Goal: Task Accomplishment & Management: Use online tool/utility

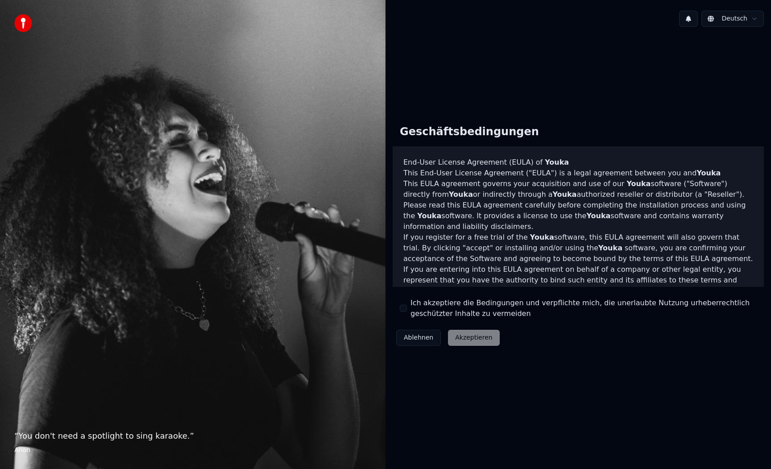
click at [457, 335] on div "Ablehnen Akzeptieren" at bounding box center [448, 337] width 111 height 23
click at [423, 312] on label "Ich akzeptiere die Bedingungen und verpflichte mich, die unerlaubte Nutzung urh…" at bounding box center [583, 308] width 346 height 21
click at [407, 312] on button "Ich akzeptiere die Bedingungen und verpflichte mich, die unerlaubte Nutzung urh…" at bounding box center [403, 308] width 7 height 7
click at [457, 325] on div "Geschäftsbedingungen End-User License Agreement ([PERSON_NAME]) of Youka This E…" at bounding box center [578, 234] width 371 height 232
click at [457, 337] on button "Akzeptieren" at bounding box center [473, 338] width 51 height 16
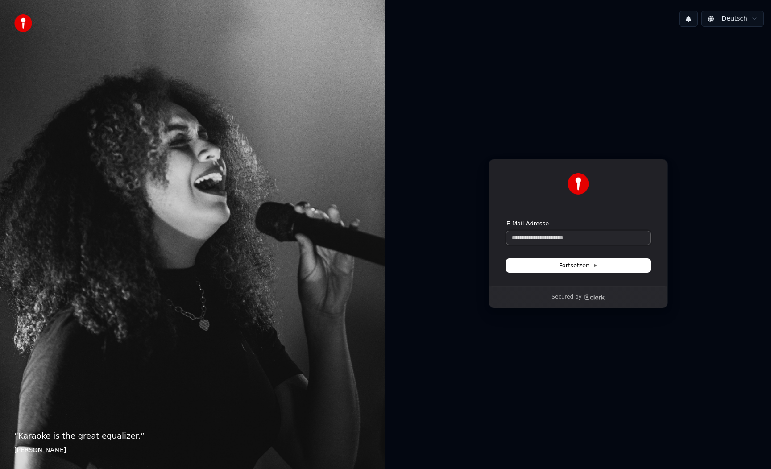
click at [539, 242] on input "E-Mail-Adresse" at bounding box center [578, 237] width 144 height 13
type input "**********"
click at [533, 234] on input "E-Mail-Adresse" at bounding box center [578, 237] width 144 height 13
type input "**********"
click at [521, 236] on input "E-Mail-Adresse" at bounding box center [578, 237] width 144 height 13
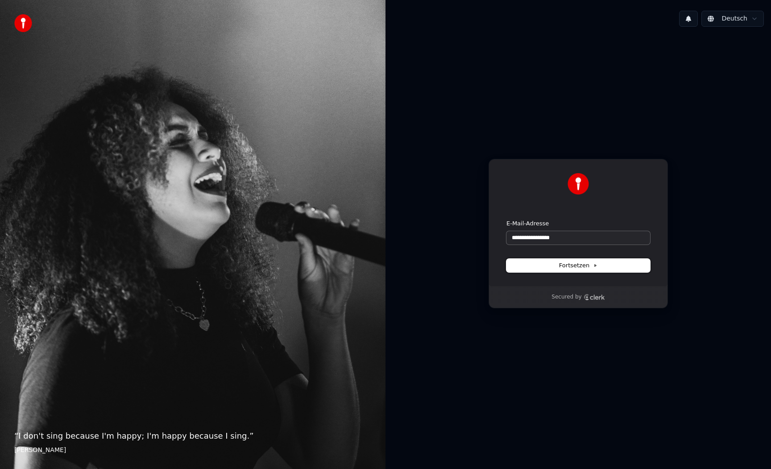
type input "**********"
click at [604, 266] on button "Fortsetzen" at bounding box center [578, 265] width 144 height 13
type input "**********"
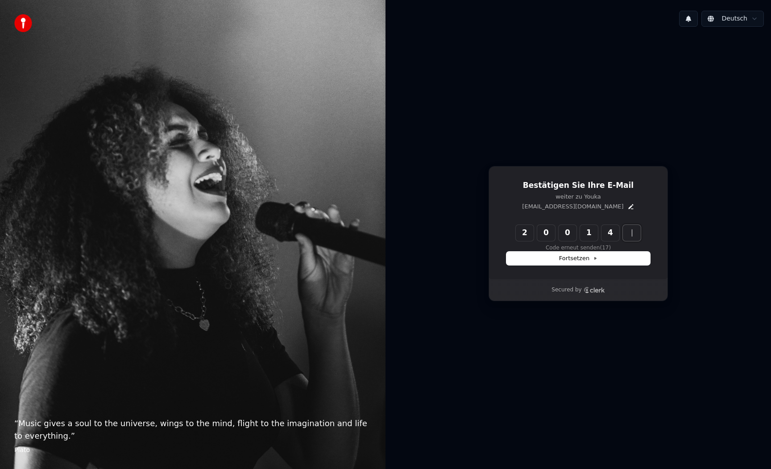
type input "******"
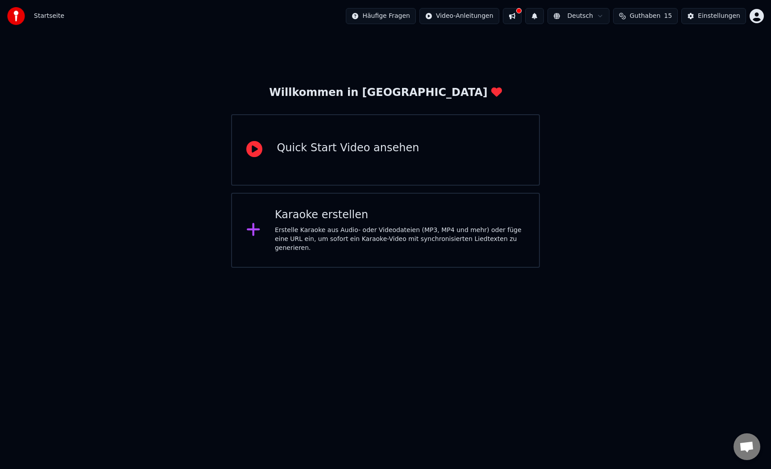
click at [257, 227] on icon at bounding box center [253, 229] width 13 height 13
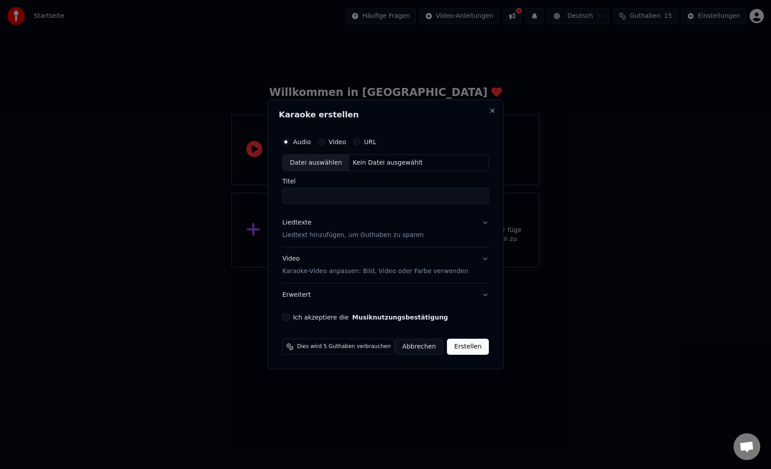
click at [483, 224] on button "Liedtexte Liedtext hinzufügen, um Guthaben zu sparen" at bounding box center [385, 229] width 207 height 36
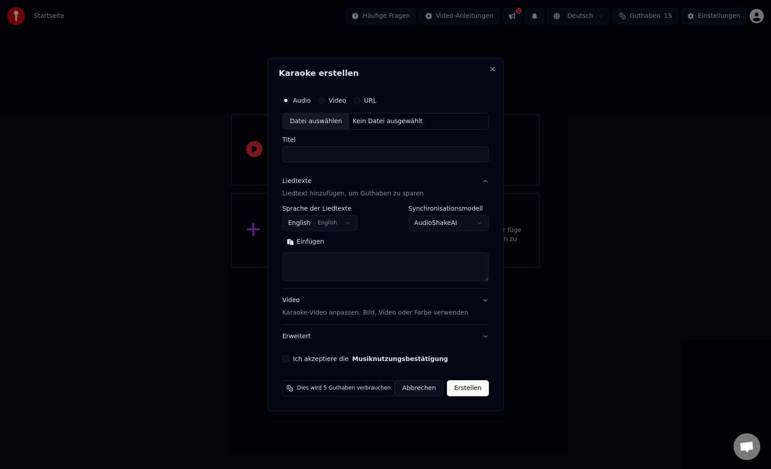
click at [333, 233] on div "**********" at bounding box center [385, 244] width 207 height 76
click at [342, 225] on button "English English" at bounding box center [319, 223] width 75 height 16
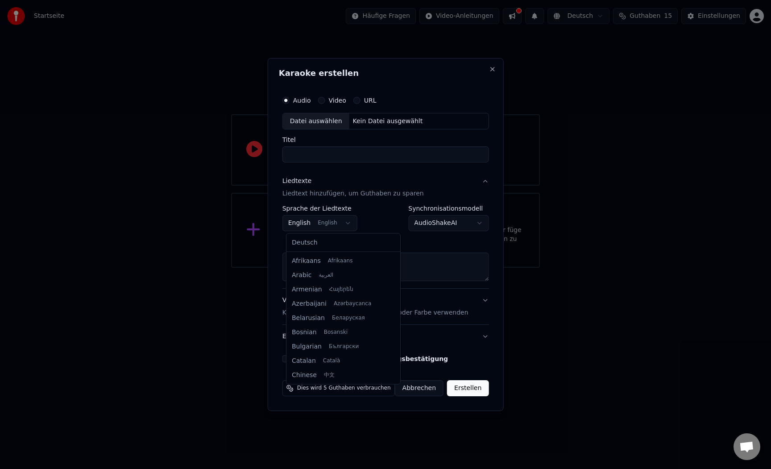
scroll to position [71, 0]
select select "**"
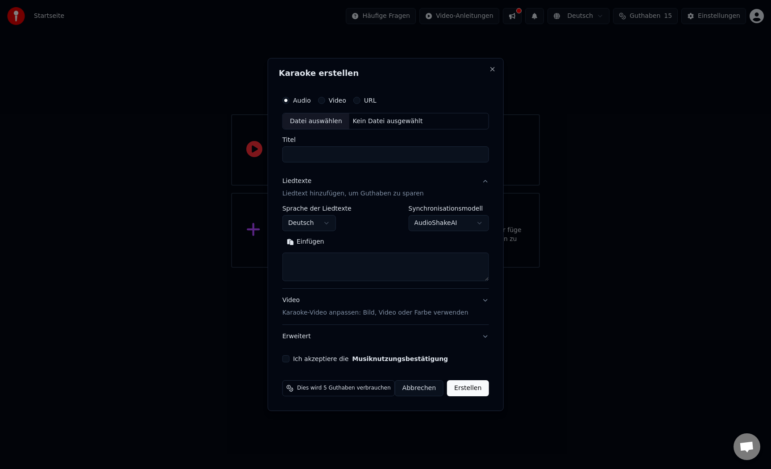
click at [336, 124] on div "Datei auswählen" at bounding box center [316, 121] width 66 height 16
click at [374, 152] on input "Titel" at bounding box center [385, 155] width 207 height 16
type input "**********"
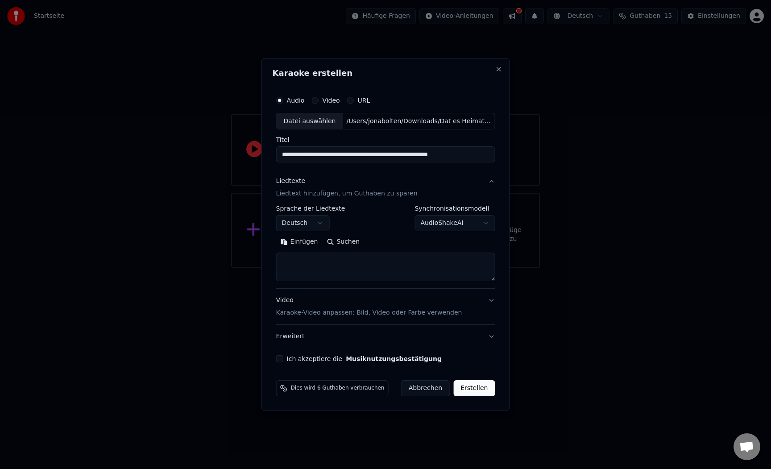
click at [333, 266] on textarea at bounding box center [385, 267] width 219 height 29
paste textarea "**********"
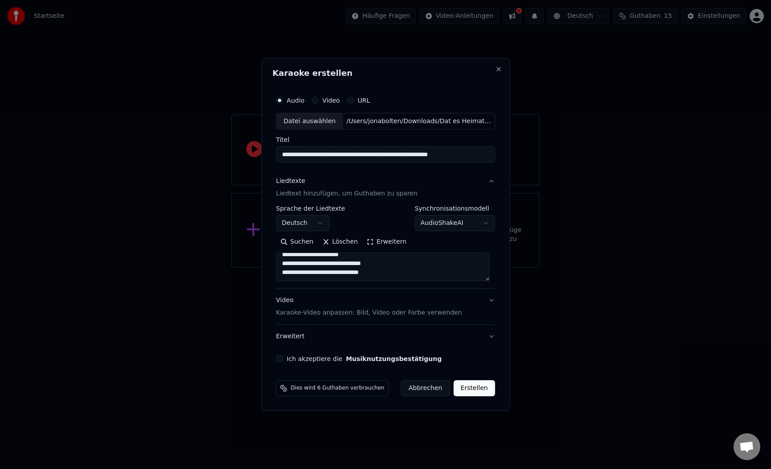
paste textarea "**********"
type textarea "**********"
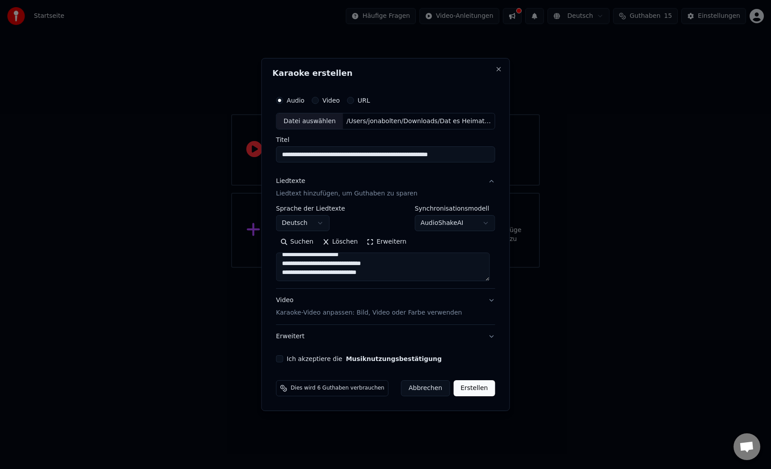
click at [488, 301] on button "Video Karaoke-Video anpassen: Bild, Video oder Farbe verwenden" at bounding box center [385, 307] width 219 height 36
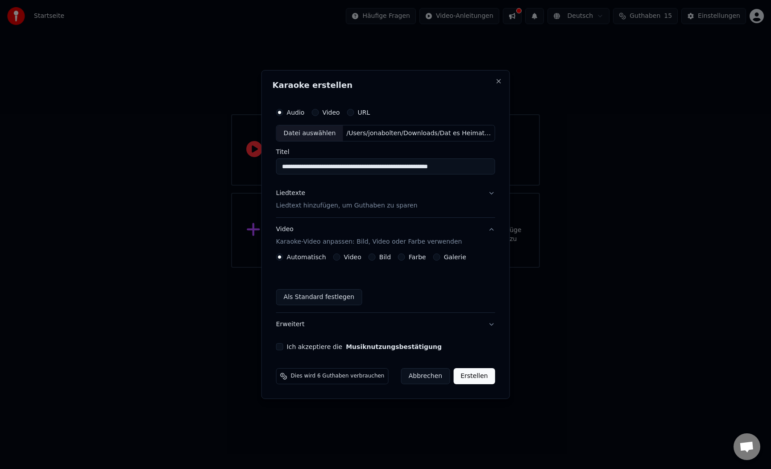
click at [335, 257] on button "Video" at bounding box center [336, 256] width 7 height 7
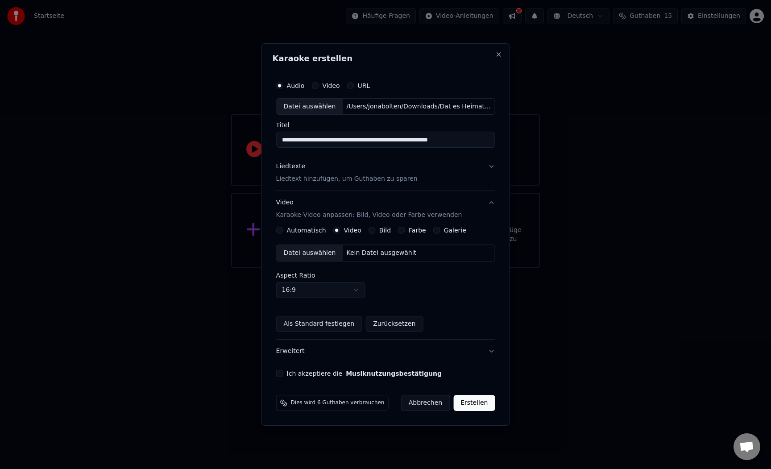
click at [376, 231] on div "Bild" at bounding box center [380, 230] width 22 height 7
click at [372, 231] on button "Bild" at bounding box center [372, 230] width 7 height 7
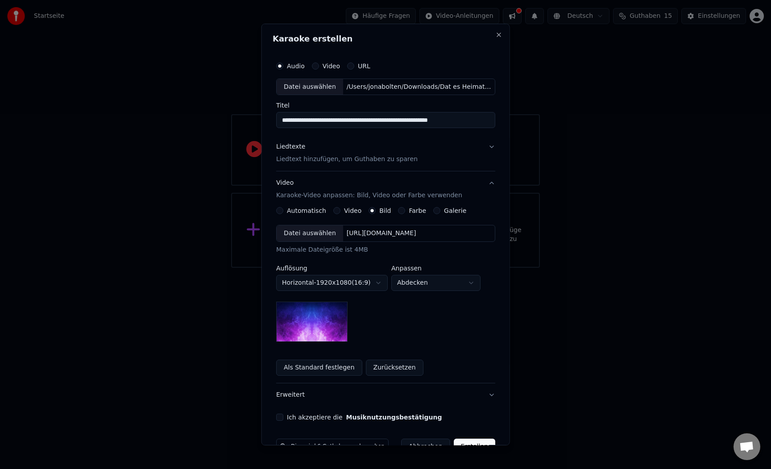
click at [405, 210] on div "Farbe" at bounding box center [412, 210] width 28 height 7
click at [402, 211] on button "Farbe" at bounding box center [401, 210] width 7 height 7
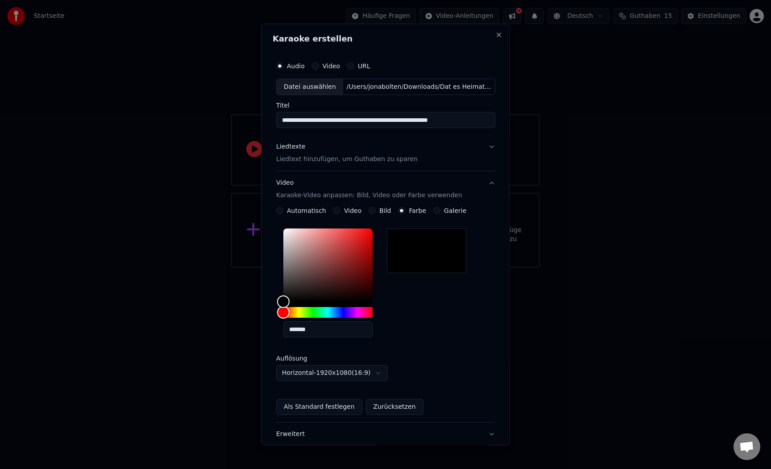
type button "color"
type input "*******"
drag, startPoint x: 312, startPoint y: 244, endPoint x: 268, endPoint y: 241, distance: 44.7
click at [268, 241] on div "**********" at bounding box center [385, 235] width 249 height 422
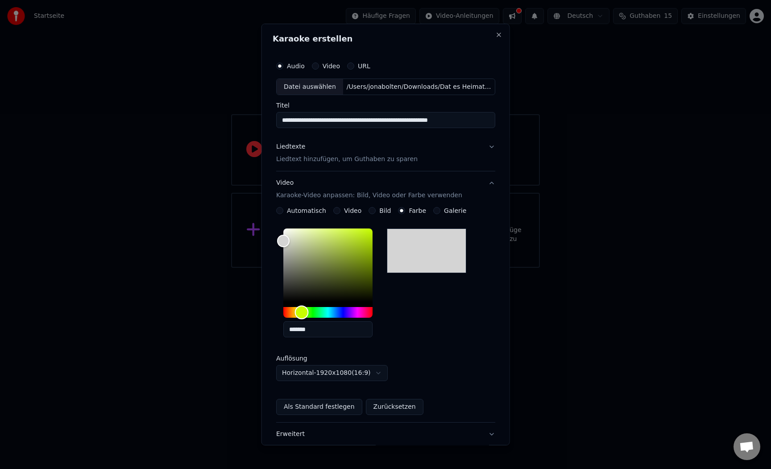
drag, startPoint x: 285, startPoint y: 312, endPoint x: 304, endPoint y: 312, distance: 18.7
click at [304, 312] on div "Hue" at bounding box center [301, 313] width 14 height 14
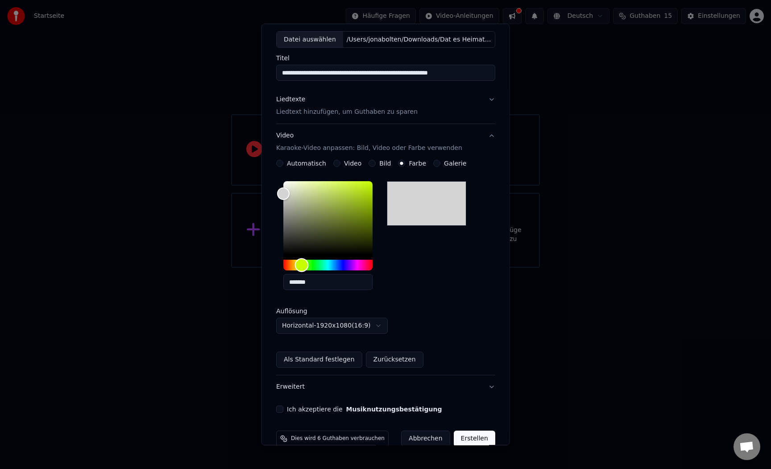
scroll to position [63, 0]
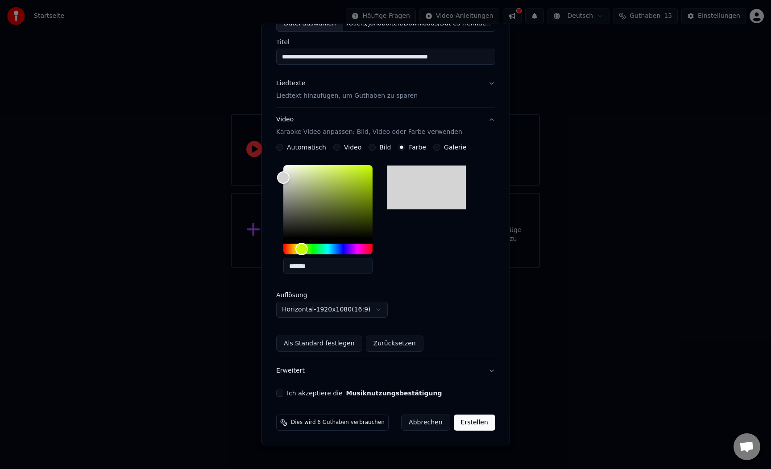
click at [321, 392] on label "Ich akzeptiere die Musiknutzungsbestätigung" at bounding box center [364, 393] width 155 height 6
click at [283, 392] on button "Ich akzeptiere die Musiknutzungsbestätigung" at bounding box center [279, 393] width 7 height 7
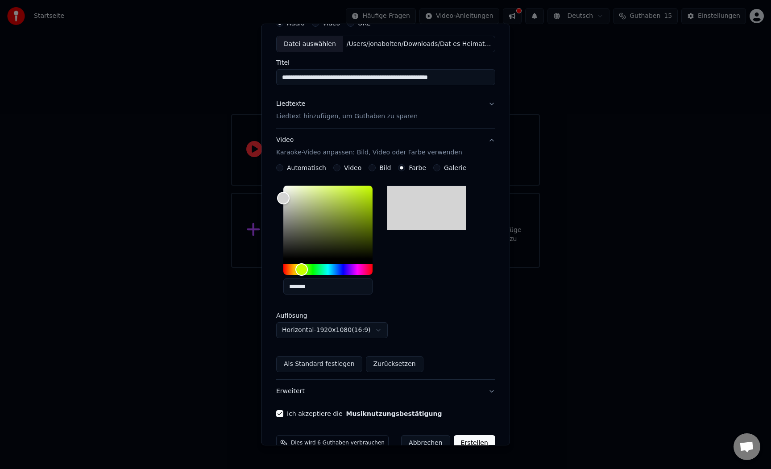
scroll to position [0, 0]
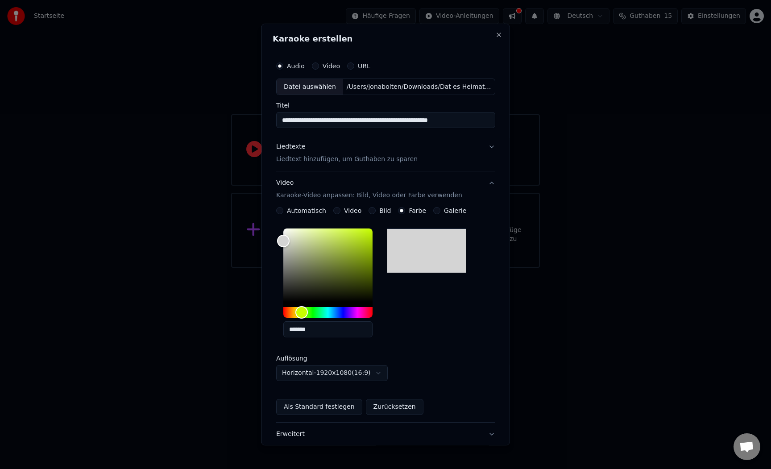
click at [340, 211] on button "Video" at bounding box center [336, 210] width 7 height 7
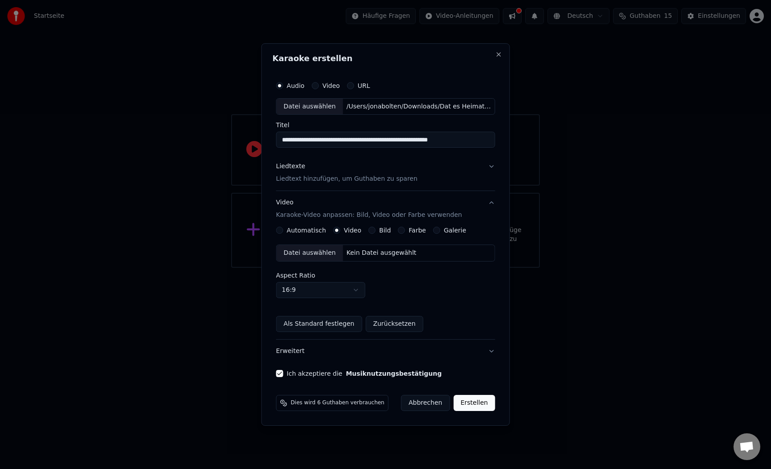
click at [310, 234] on div "Automatisch Video Bild color Farbe Galerie Datei auswählen Kein Datei ausgewähl…" at bounding box center [385, 279] width 219 height 105
click at [315, 228] on label "Automatisch" at bounding box center [306, 230] width 39 height 6
click at [283, 228] on button "Automatisch" at bounding box center [279, 230] width 7 height 7
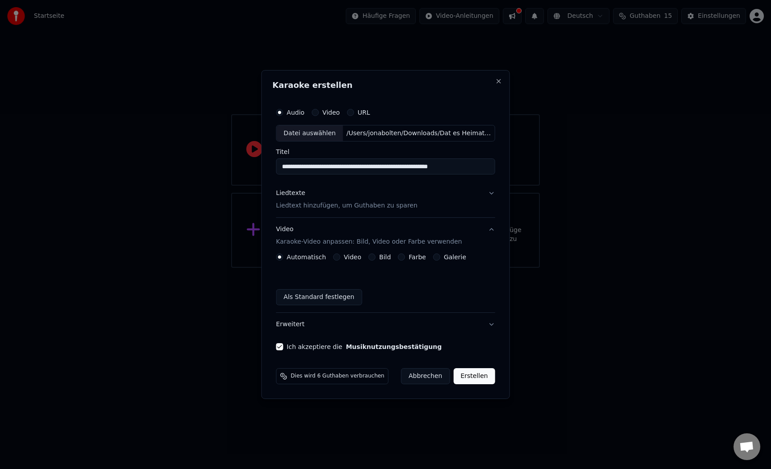
click at [467, 377] on button "Erstellen" at bounding box center [473, 376] width 41 height 16
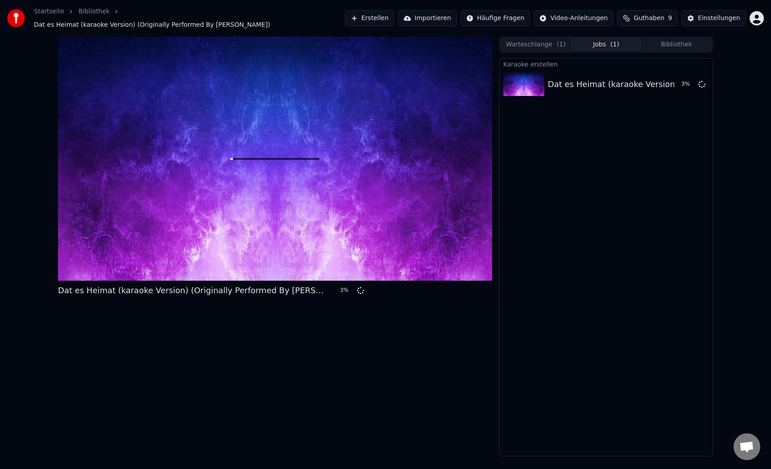
click at [384, 18] on button "Erstellen" at bounding box center [370, 18] width 50 height 16
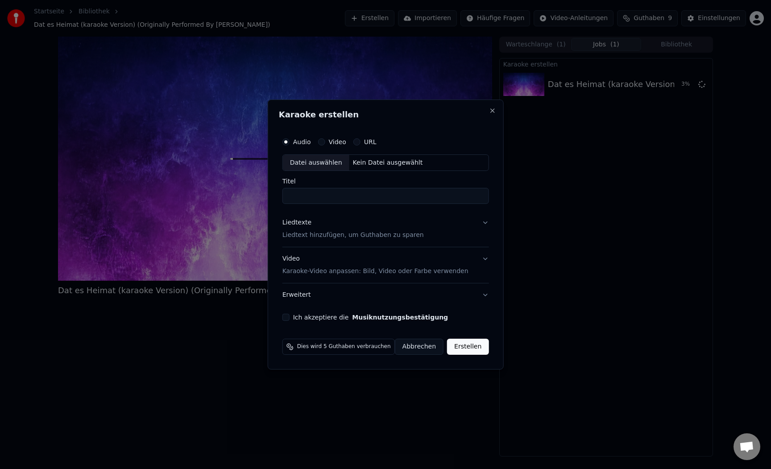
click at [330, 139] on div "Video" at bounding box center [332, 141] width 28 height 7
click at [325, 141] on button "Video" at bounding box center [321, 141] width 7 height 7
click at [331, 164] on div "Datei auswählen" at bounding box center [316, 163] width 66 height 16
click at [336, 163] on div "Datei auswählen" at bounding box center [316, 163] width 66 height 16
click at [489, 113] on button "Close" at bounding box center [492, 110] width 7 height 7
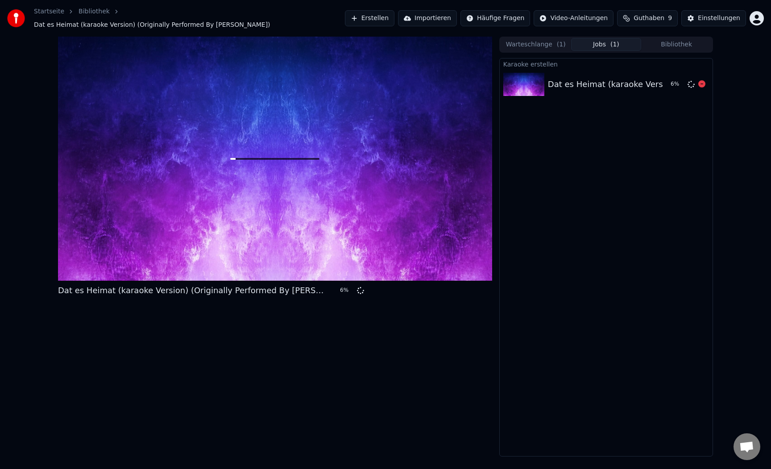
click at [619, 83] on div "Dat es Heimat (karaoke Version) (Originally Performed By Räuber)" at bounding box center [700, 84] width 304 height 12
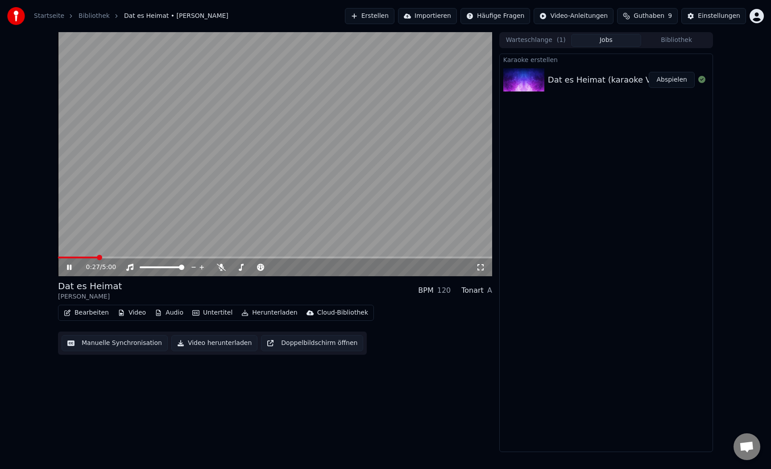
click at [312, 193] on video at bounding box center [275, 154] width 434 height 244
click at [137, 340] on button "Manuelle Synchronisation" at bounding box center [115, 343] width 106 height 16
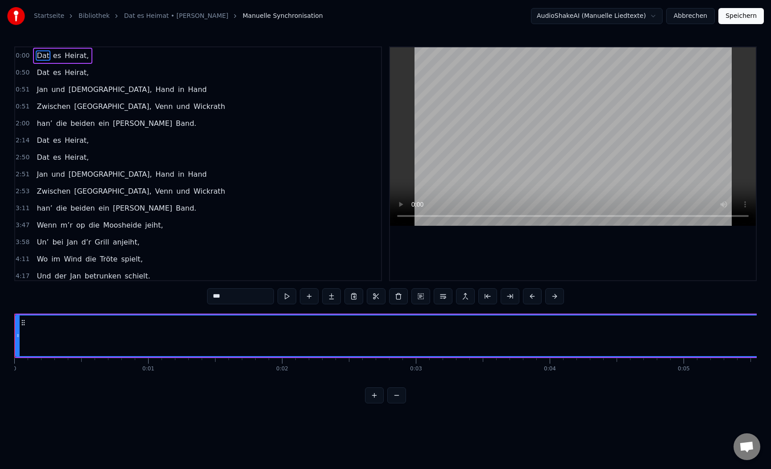
click at [47, 54] on span "Dat" at bounding box center [43, 55] width 14 height 10
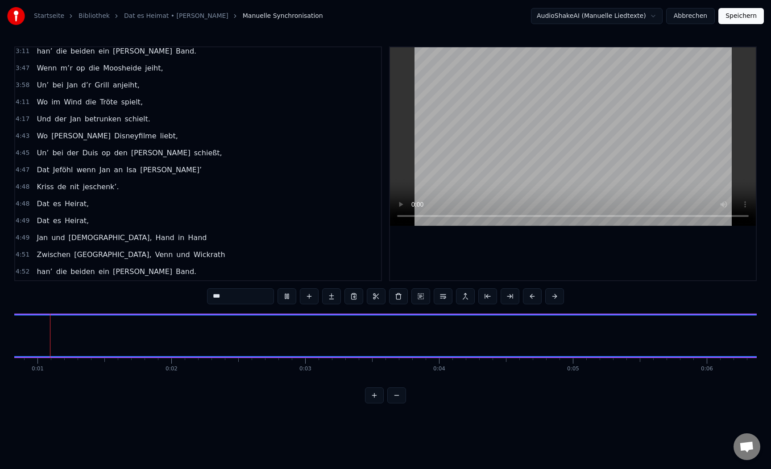
scroll to position [0, 109]
drag, startPoint x: 394, startPoint y: 338, endPoint x: 473, endPoint y: 341, distance: 79.1
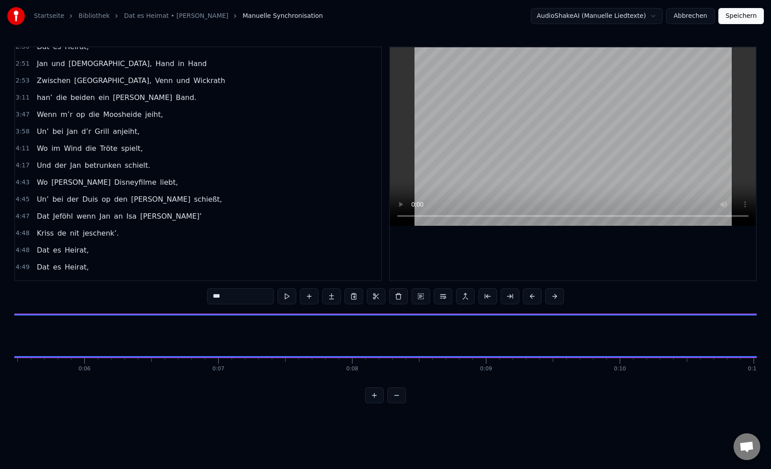
scroll to position [0, 733]
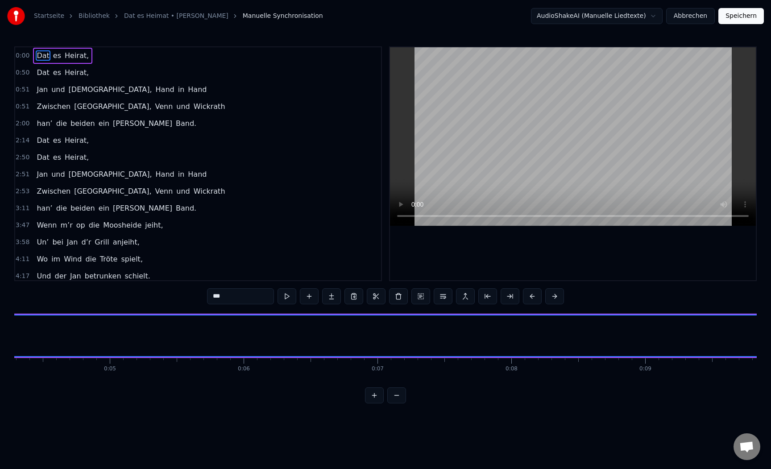
scroll to position [0, 642]
click at [289, 297] on button at bounding box center [287, 296] width 19 height 16
click at [376, 396] on button at bounding box center [374, 395] width 19 height 16
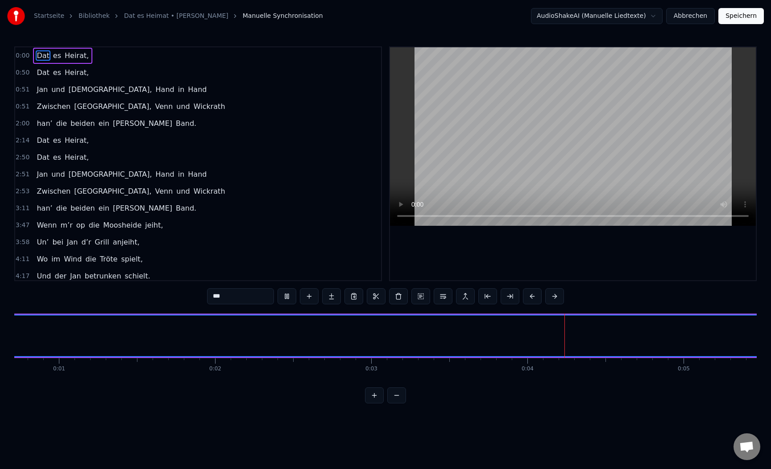
click at [376, 396] on button at bounding box center [374, 395] width 19 height 16
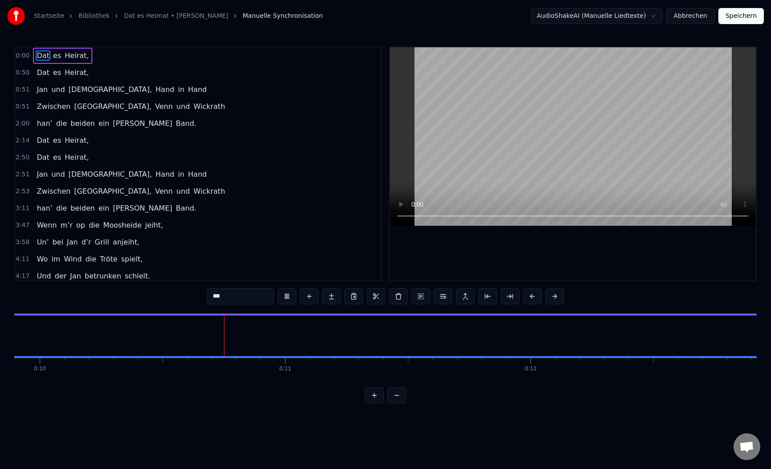
scroll to position [0, 2436]
click at [290, 295] on button at bounding box center [287, 296] width 19 height 16
click at [259, 294] on input "***" at bounding box center [240, 296] width 67 height 16
drag, startPoint x: 41, startPoint y: 56, endPoint x: 65, endPoint y: 344, distance: 288.3
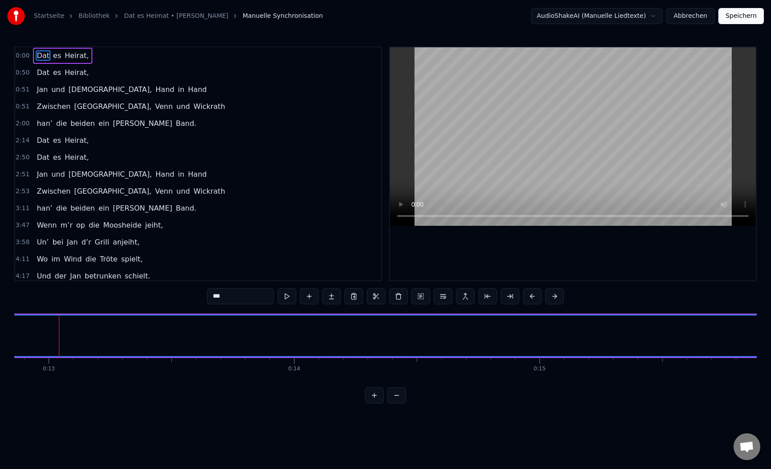
click at [65, 343] on div "0:00 Dat es Heirat, 0:50 Dat es Heirat, 0:51 Jan und Isa, Hand in Hand 0:51 Zwi…" at bounding box center [385, 224] width 742 height 357
click at [286, 295] on button at bounding box center [287, 296] width 19 height 16
click at [508, 300] on button at bounding box center [510, 296] width 19 height 16
